Goal: Navigation & Orientation: Find specific page/section

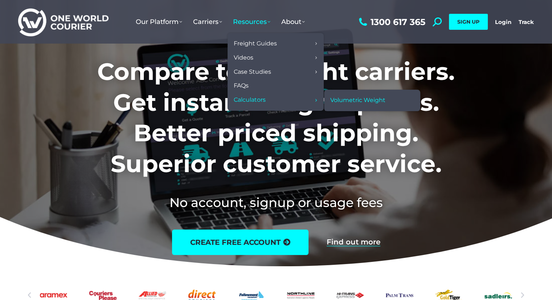
click at [345, 98] on span "Volumetric Weight" at bounding box center [357, 100] width 55 height 8
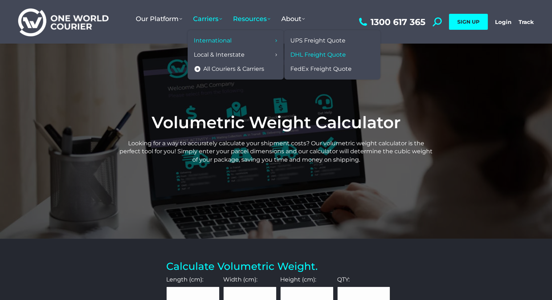
click at [313, 56] on span "DHL Freight Quote" at bounding box center [317, 55] width 55 height 8
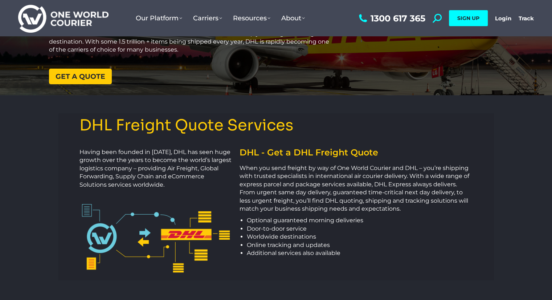
scroll to position [91, 0]
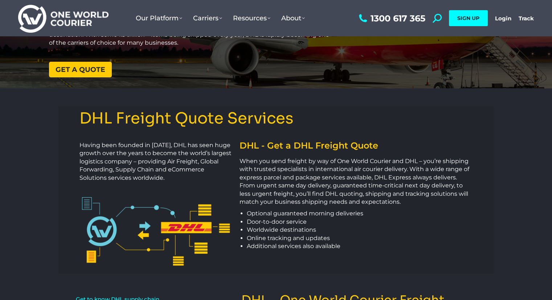
click at [90, 66] on span "Get a quote" at bounding box center [80, 69] width 50 height 7
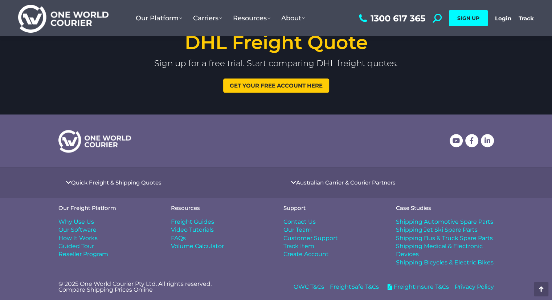
click at [252, 127] on div at bounding box center [163, 140] width 225 height 38
click at [69, 180] on icon at bounding box center [68, 182] width 5 height 5
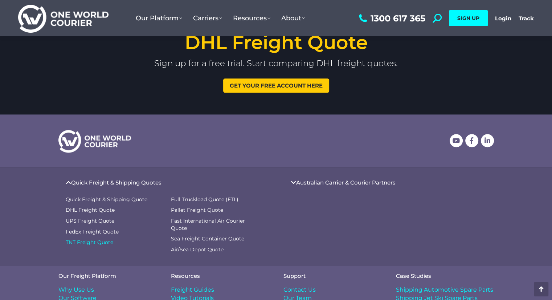
click at [75, 243] on span "TNT Freight Quote" at bounding box center [90, 242] width 48 height 7
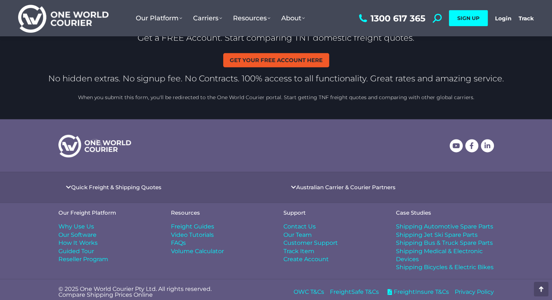
scroll to position [928, 0]
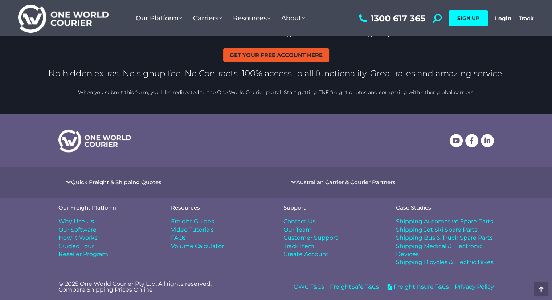
click at [68, 180] on icon at bounding box center [68, 181] width 5 height 5
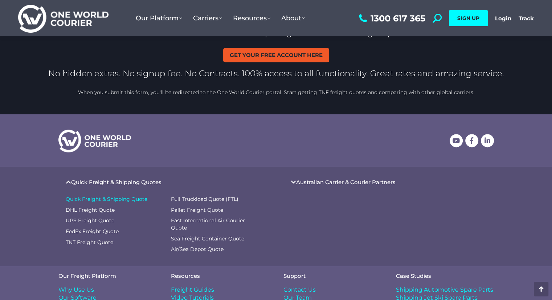
click at [79, 196] on span "Quick Freight & Shipping Quote" at bounding box center [107, 198] width 82 height 7
